Goal: Browse casually

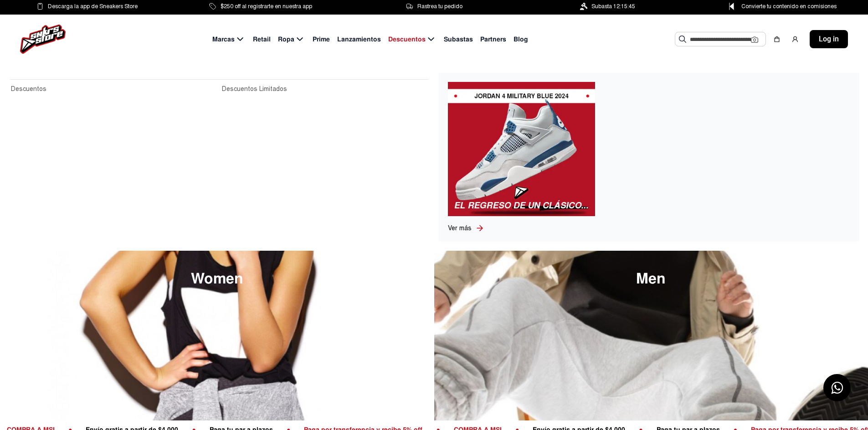
click at [408, 37] on span "Descuentos" at bounding box center [406, 40] width 37 height 10
click at [410, 40] on span "Descuentos" at bounding box center [406, 40] width 37 height 10
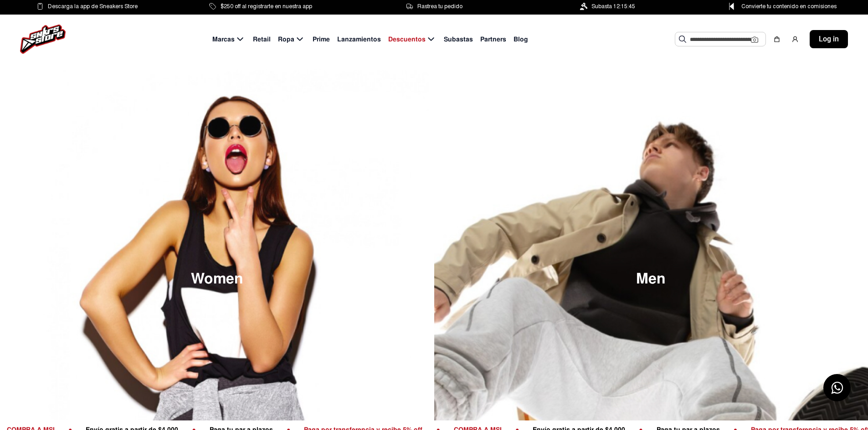
click at [263, 36] on span "Retail" at bounding box center [262, 40] width 18 height 10
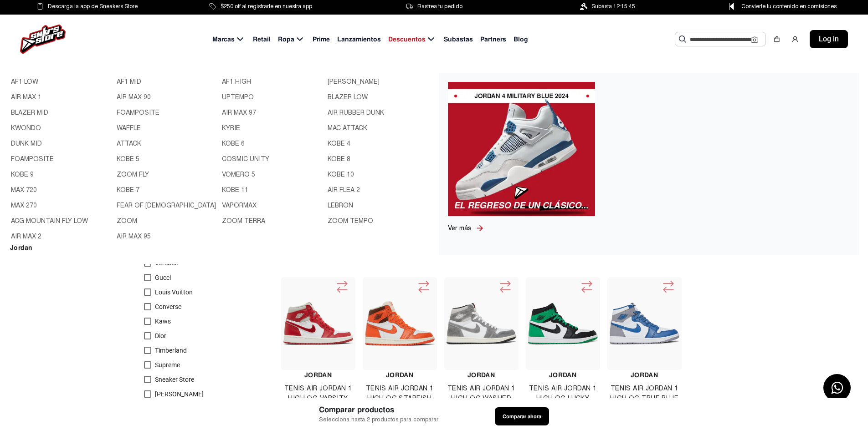
scroll to position [137, 0]
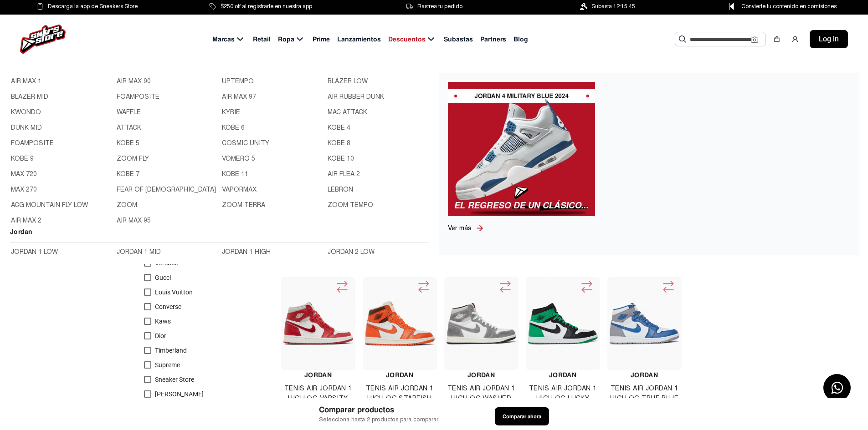
click at [77, 206] on link "ACG MOUNTAIN FLY LOW" at bounding box center [61, 205] width 100 height 10
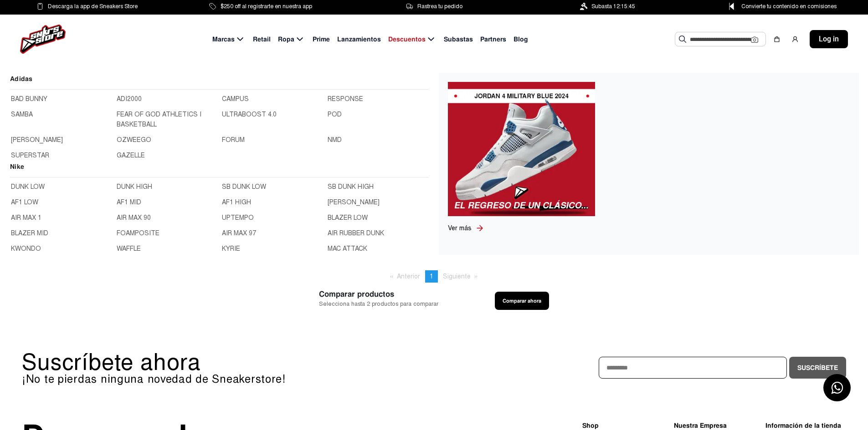
click at [234, 40] on span "Marcas" at bounding box center [223, 40] width 22 height 10
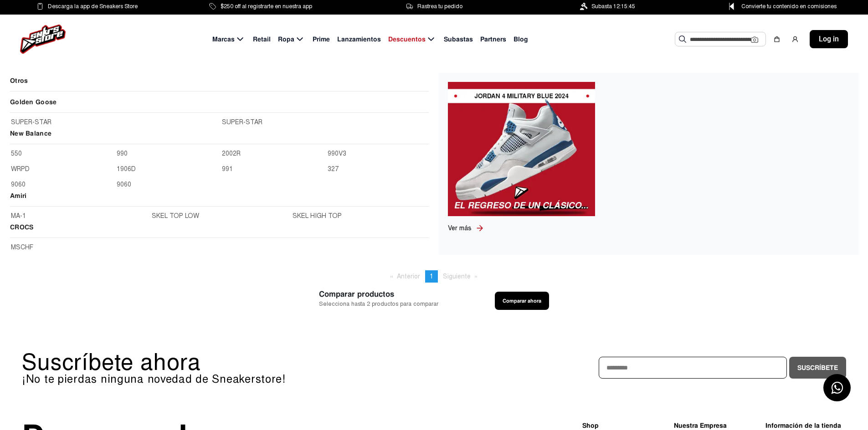
scroll to position [1048, 0]
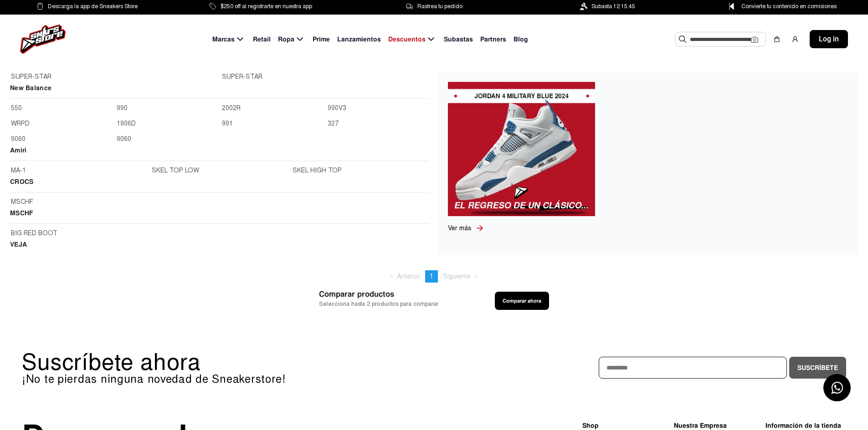
click at [26, 102] on div "New Balance 550 990 2002R 990V3 WRPD 1906D 991 327 9060 9060" at bounding box center [219, 114] width 419 height 62
click at [25, 108] on link "550" at bounding box center [61, 108] width 100 height 10
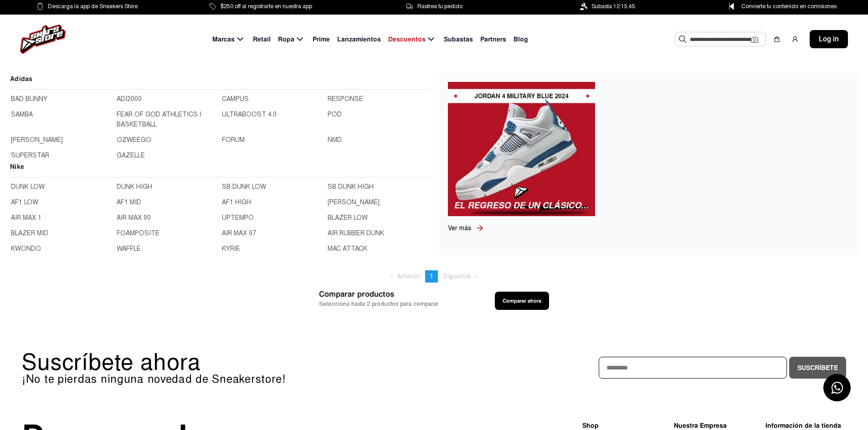
click at [22, 78] on h2 "Adidas" at bounding box center [219, 82] width 419 height 16
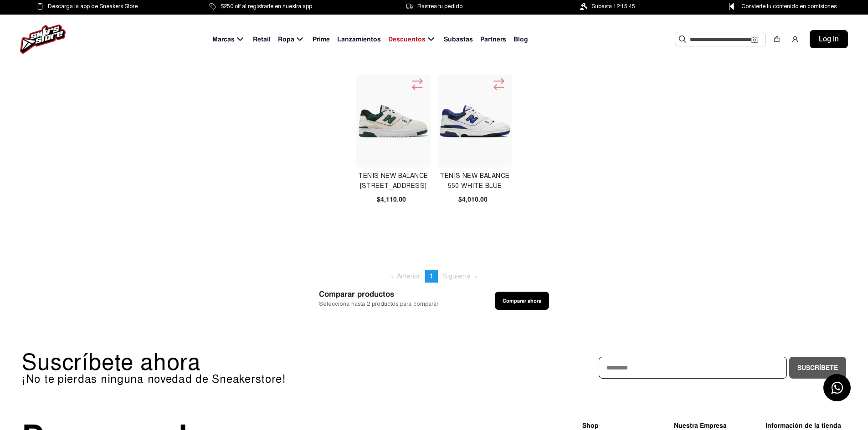
click at [51, 29] on img at bounding box center [43, 39] width 46 height 29
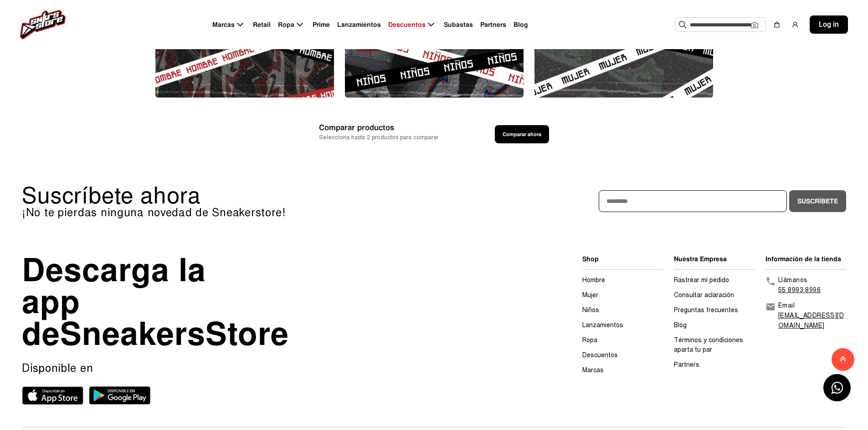
scroll to position [2460, 0]
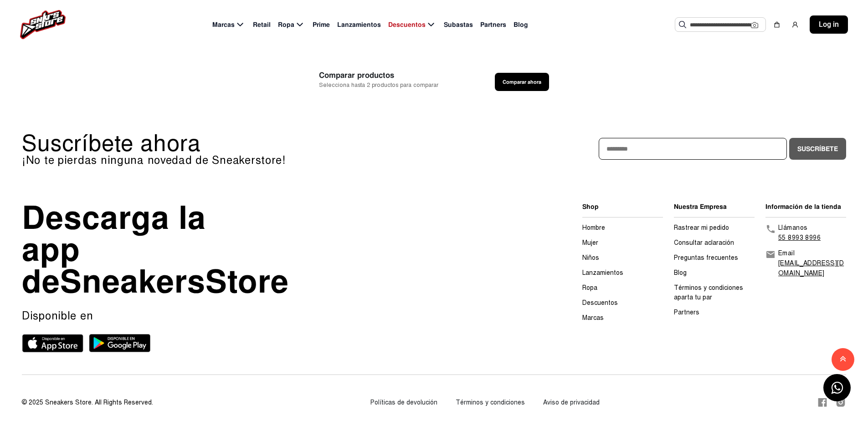
scroll to position [2611, 0]
